Goal: Information Seeking & Learning: Find specific page/section

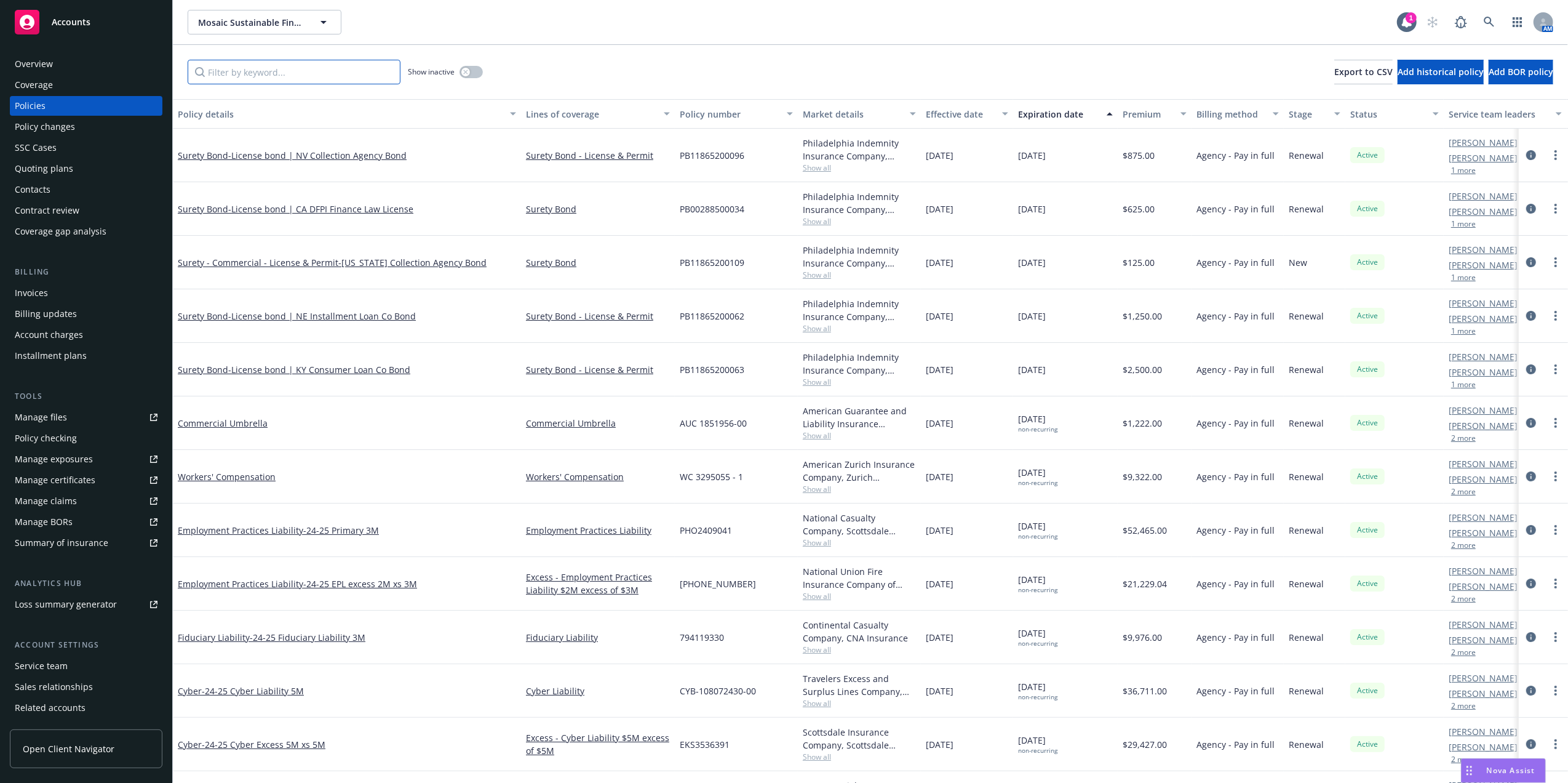
click at [288, 74] on input "Filter by keyword..." at bounding box center [294, 72] width 213 height 25
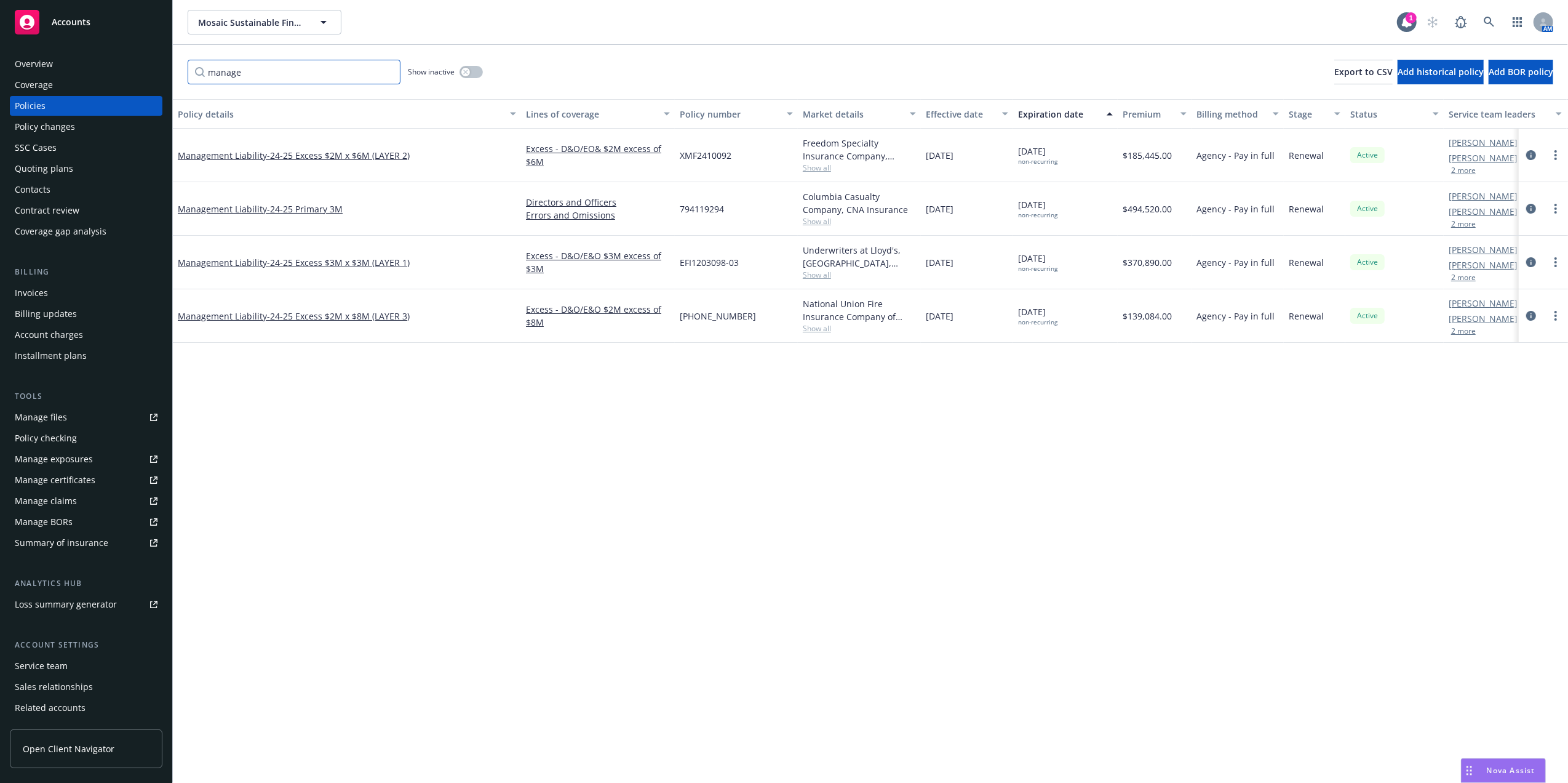
click at [224, 76] on input "manage" at bounding box center [294, 72] width 213 height 25
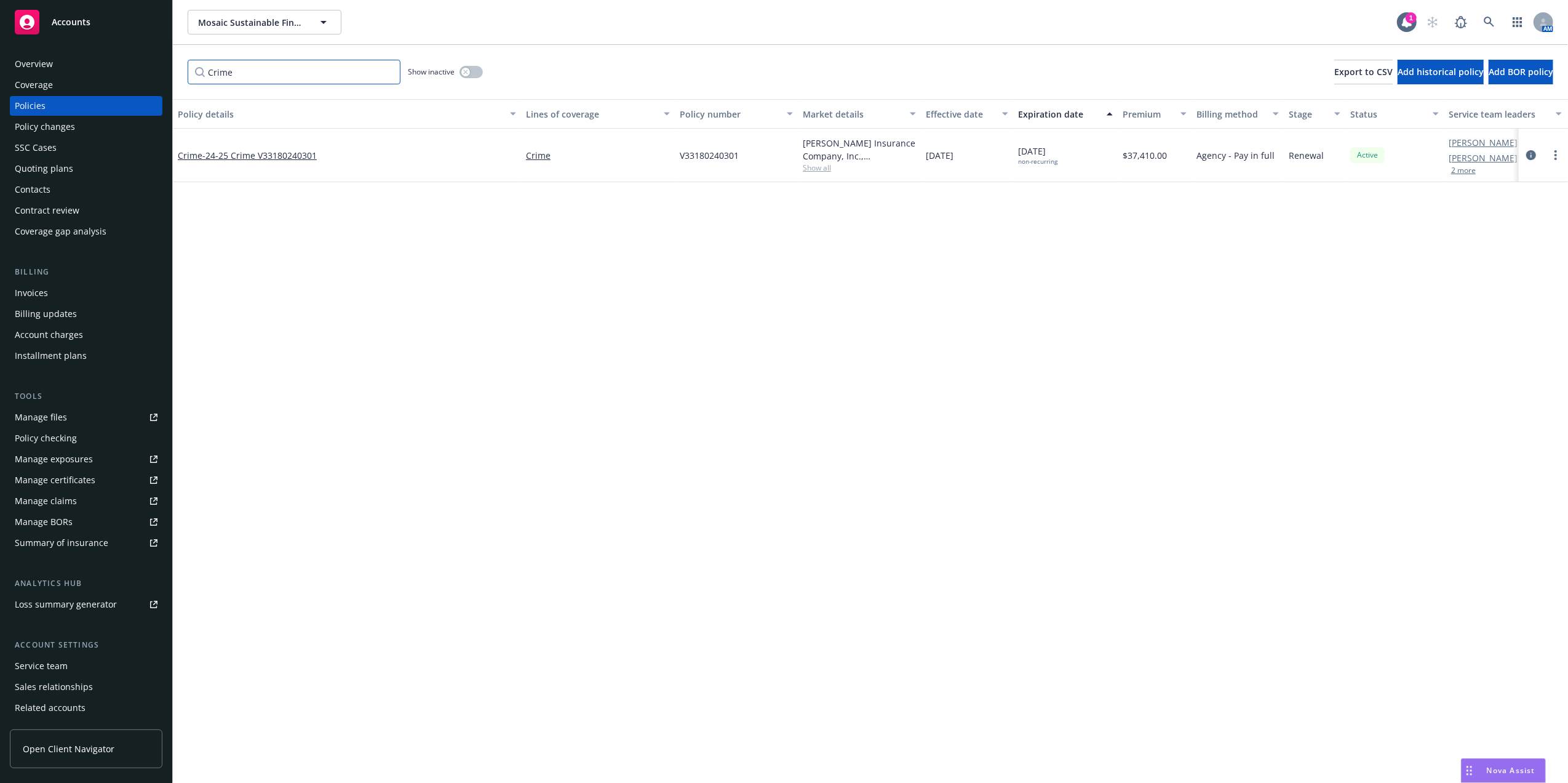
click at [197, 65] on input "Crime" at bounding box center [294, 72] width 213 height 25
click at [207, 65] on input "Crime" at bounding box center [294, 72] width 213 height 25
click at [218, 73] on input "fidu" at bounding box center [294, 72] width 213 height 25
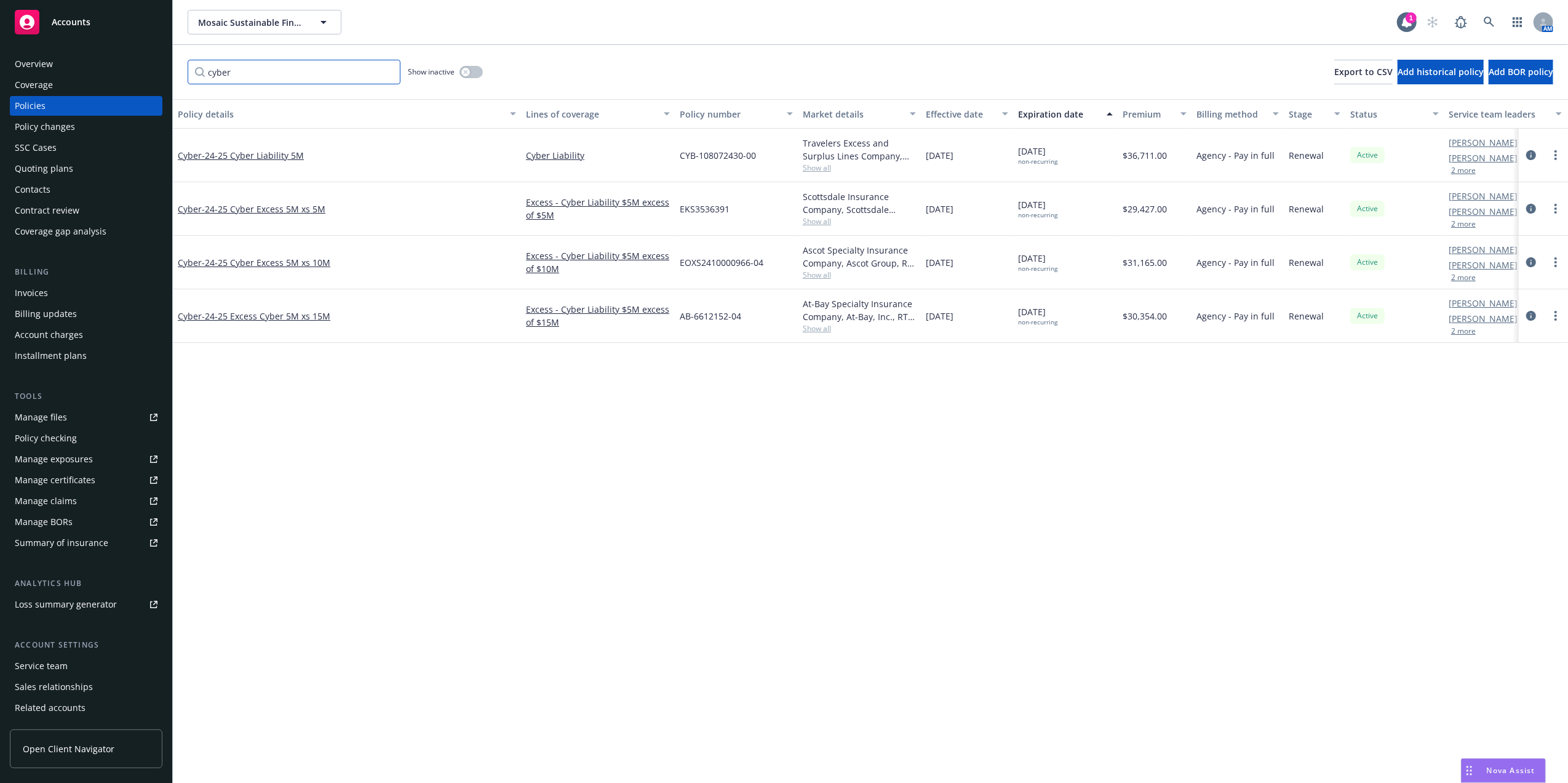
type input "cyber"
